Goal: Task Accomplishment & Management: Use online tool/utility

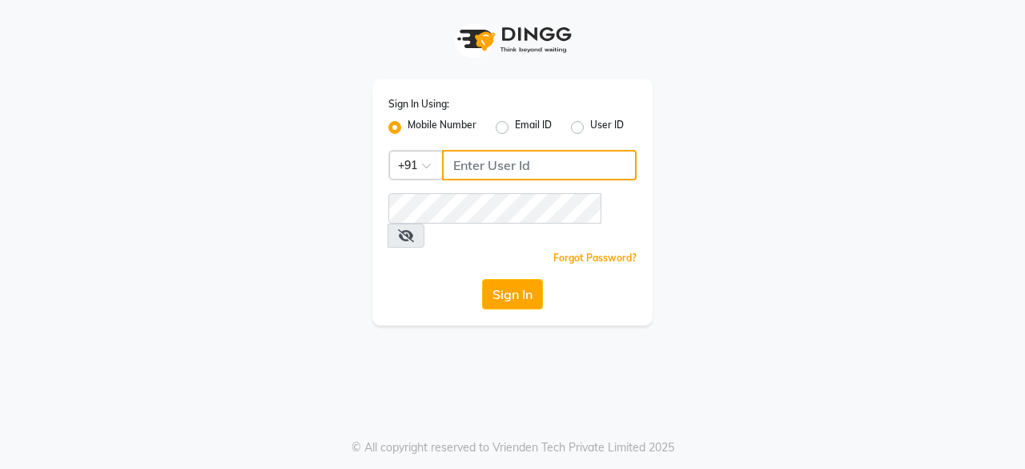
click at [514, 163] on input "Username" at bounding box center [539, 165] width 195 height 30
type input "7994266994"
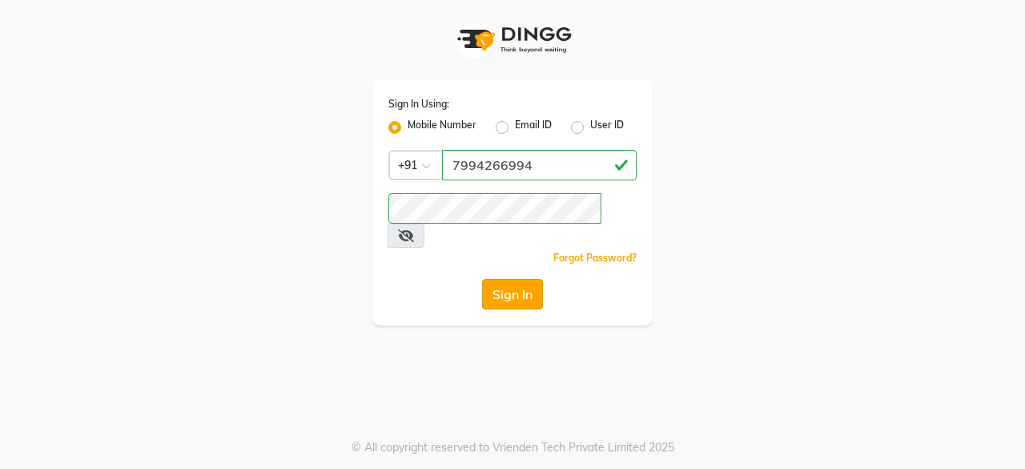
click at [517, 279] on button "Sign In" at bounding box center [512, 294] width 61 height 30
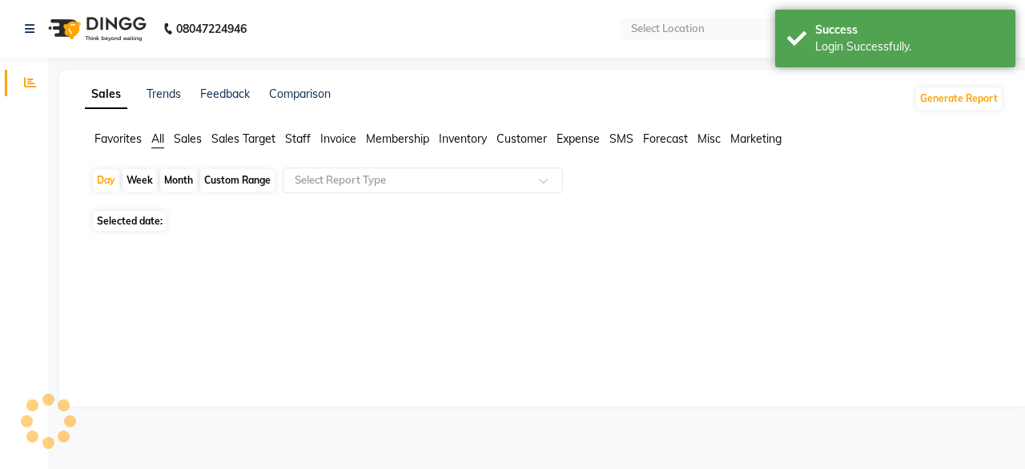
select select "en"
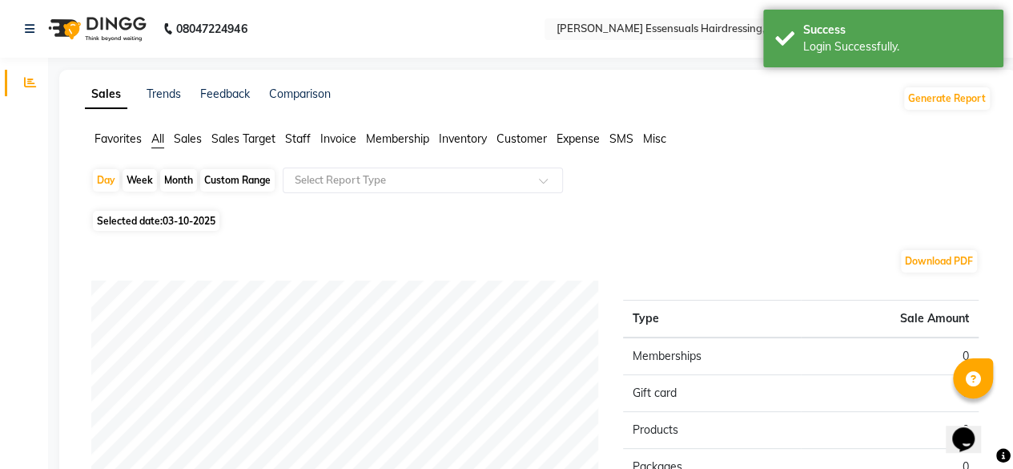
click at [293, 143] on span "Staff" at bounding box center [298, 138] width 26 height 14
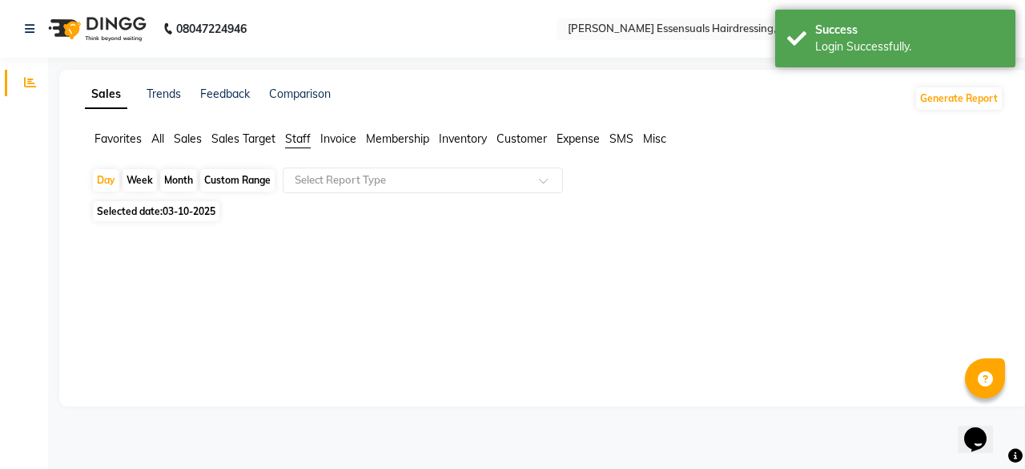
click at [189, 215] on span "03-10-2025" at bounding box center [189, 211] width 53 height 12
select select "10"
select select "2025"
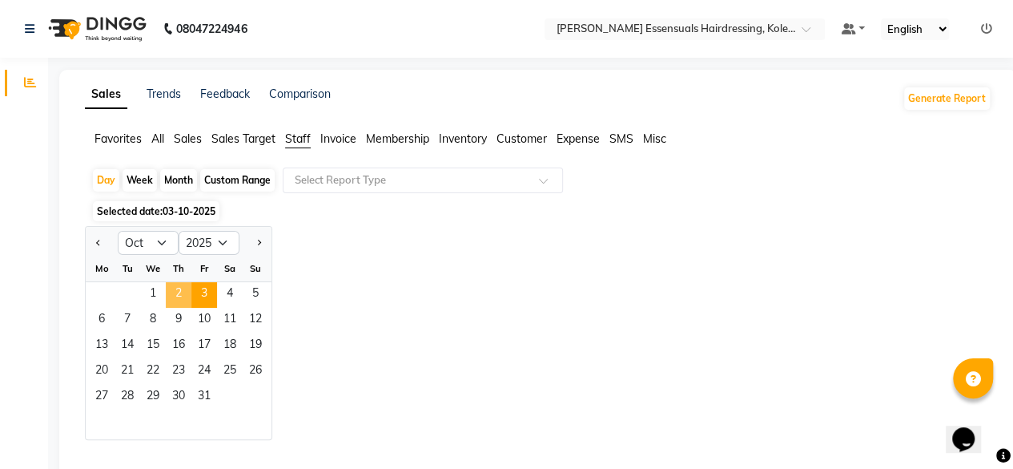
click at [175, 294] on span "2" at bounding box center [179, 295] width 26 height 26
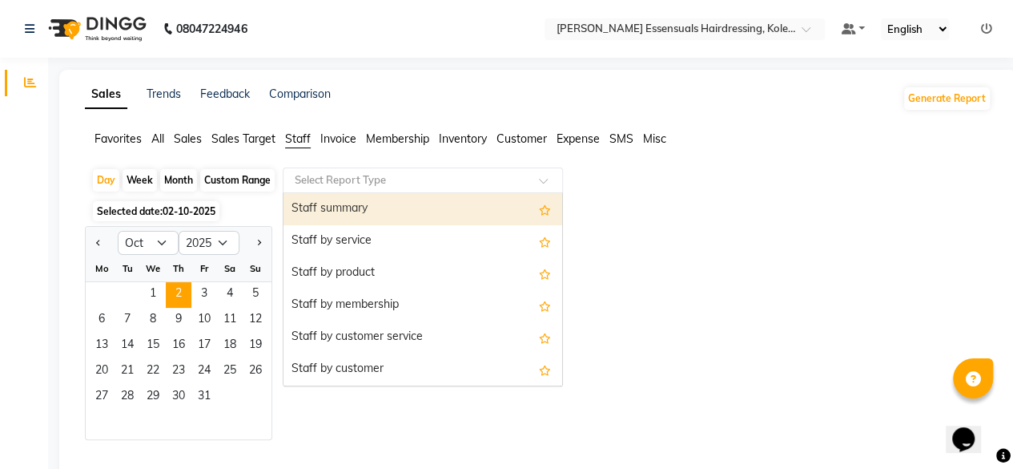
click at [423, 183] on input "text" at bounding box center [407, 180] width 231 height 16
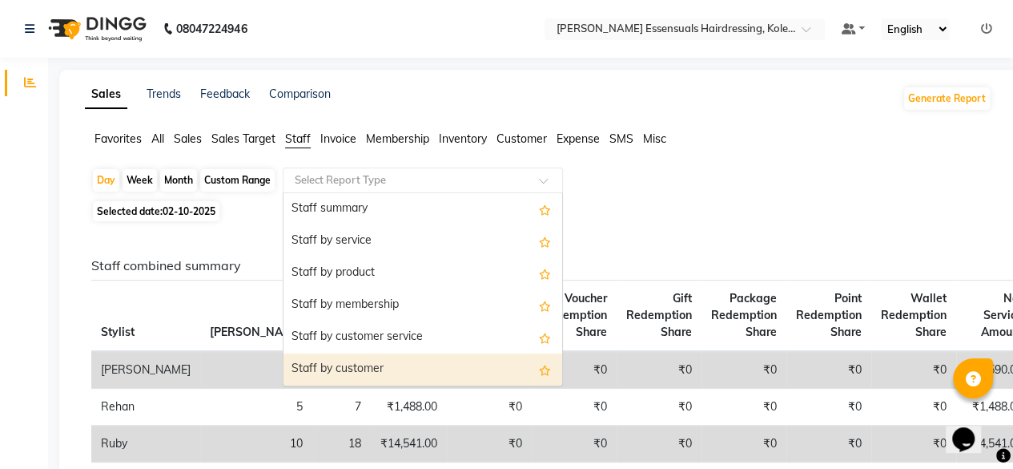
click at [325, 381] on div "Staff by customer" at bounding box center [423, 369] width 279 height 32
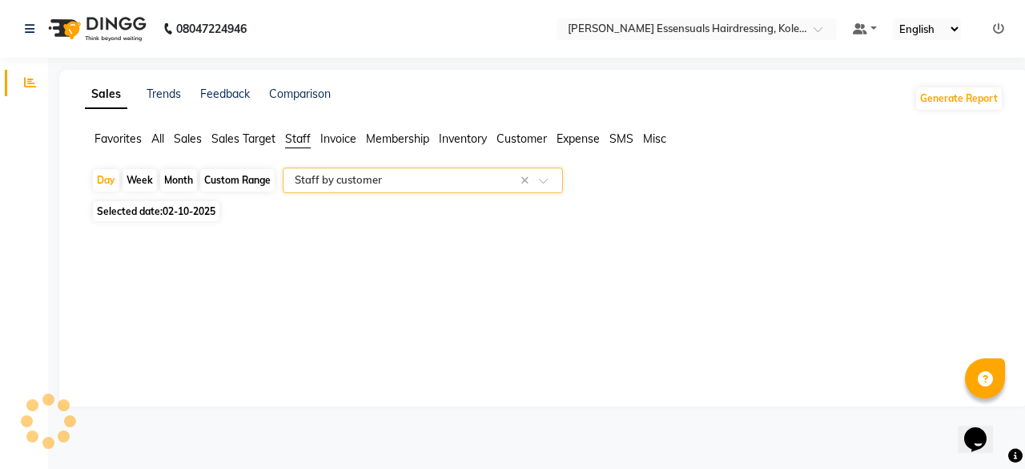
select select "full_report"
select select "csv"
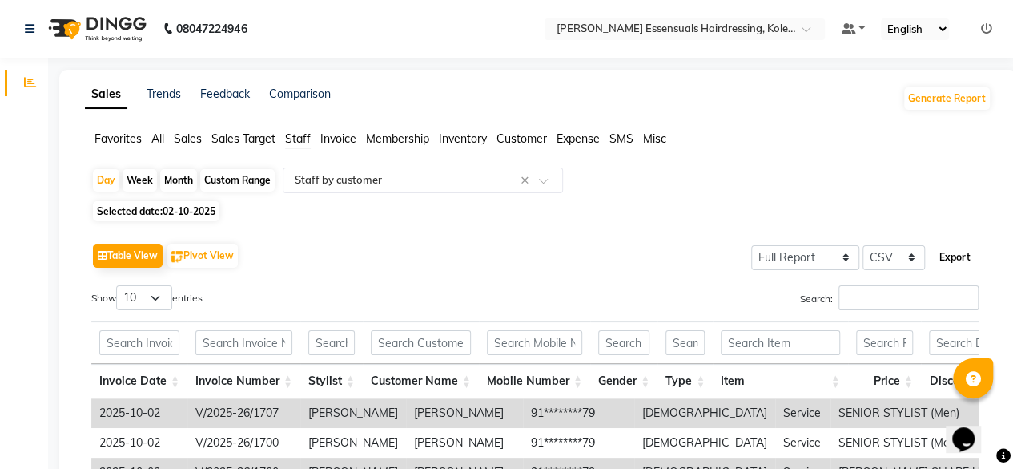
click at [949, 256] on button "Export" at bounding box center [955, 257] width 44 height 27
drag, startPoint x: 949, startPoint y: 256, endPoint x: 594, endPoint y: -55, distance: 471.7
click at [594, 0] on html "08047224946 Select Location × Toni&guy Essensuals Hairdressing, Kolenchery. Def…" at bounding box center [506, 234] width 1013 height 469
